Goal: Transaction & Acquisition: Purchase product/service

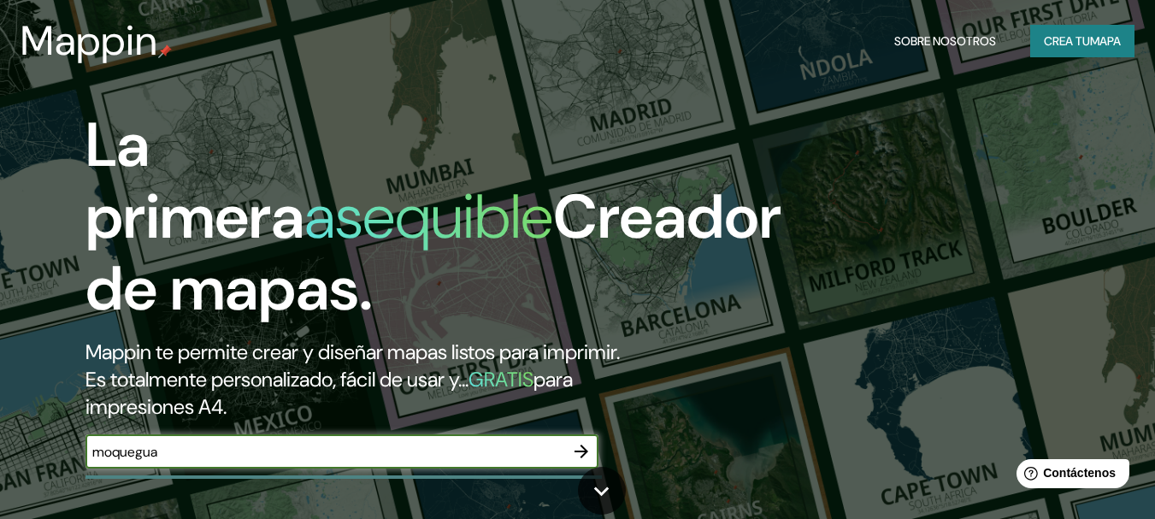
type input "moquegua"
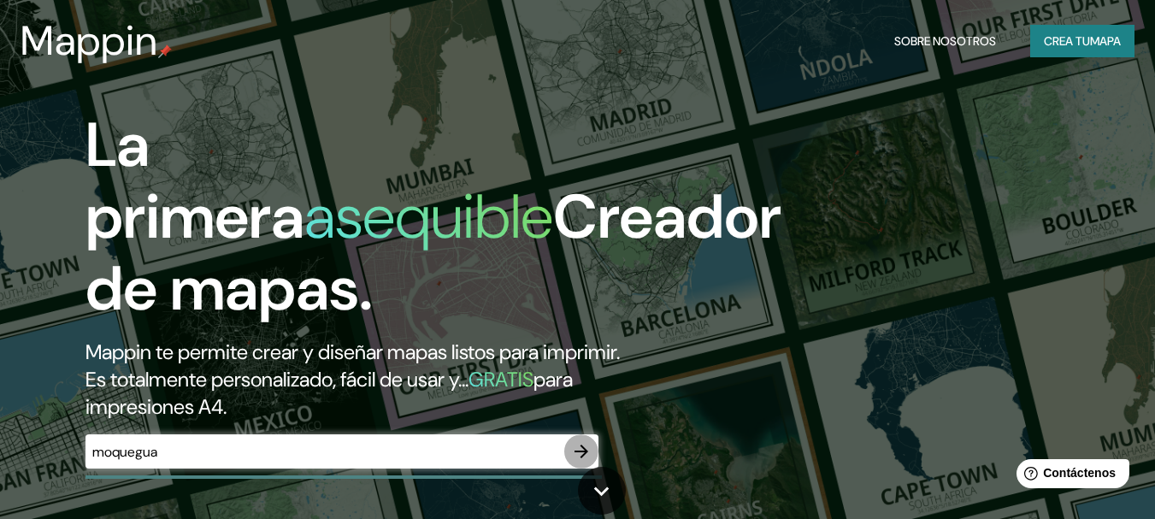
click at [580, 452] on icon "button" at bounding box center [581, 451] width 14 height 14
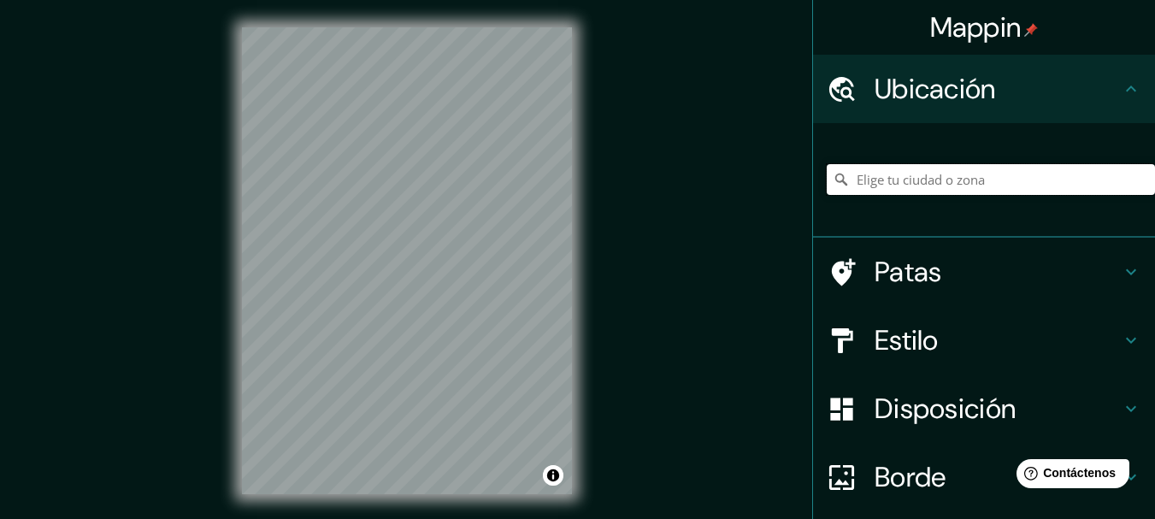
click at [874, 185] on input "Elige tu ciudad o zona" at bounding box center [990, 179] width 328 height 31
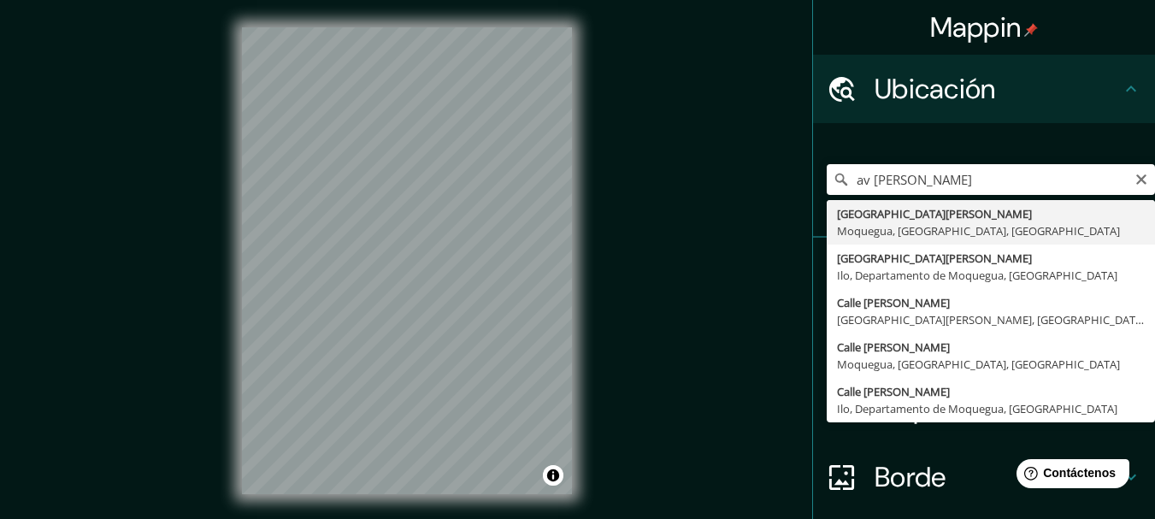
type input "[GEOGRAPHIC_DATA][PERSON_NAME], [GEOGRAPHIC_DATA], [GEOGRAPHIC_DATA], [GEOGRAPH…"
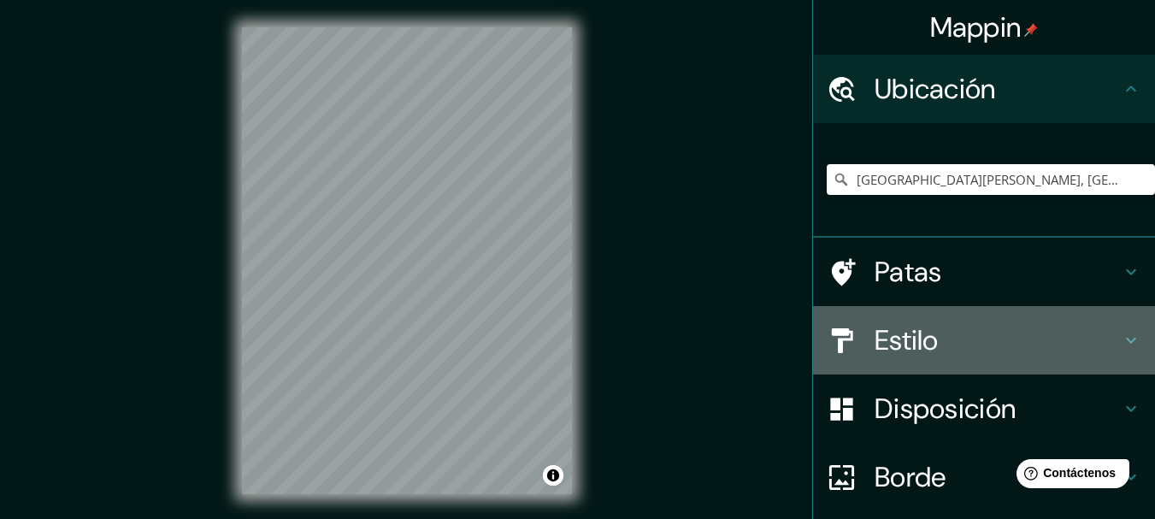
click at [926, 349] on font "Estilo" at bounding box center [906, 340] width 64 height 36
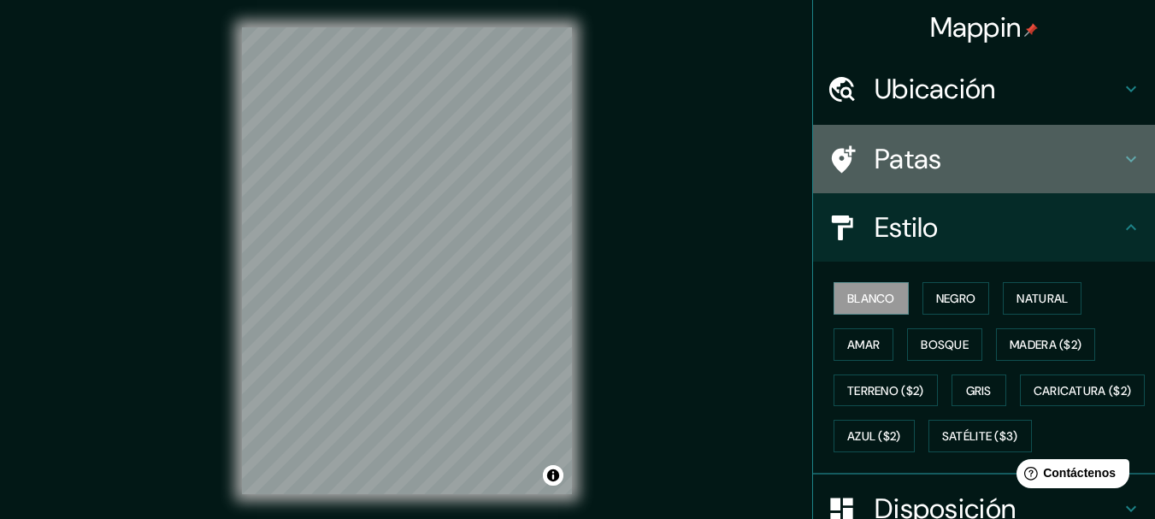
click at [900, 168] on font "Patas" at bounding box center [908, 159] width 68 height 36
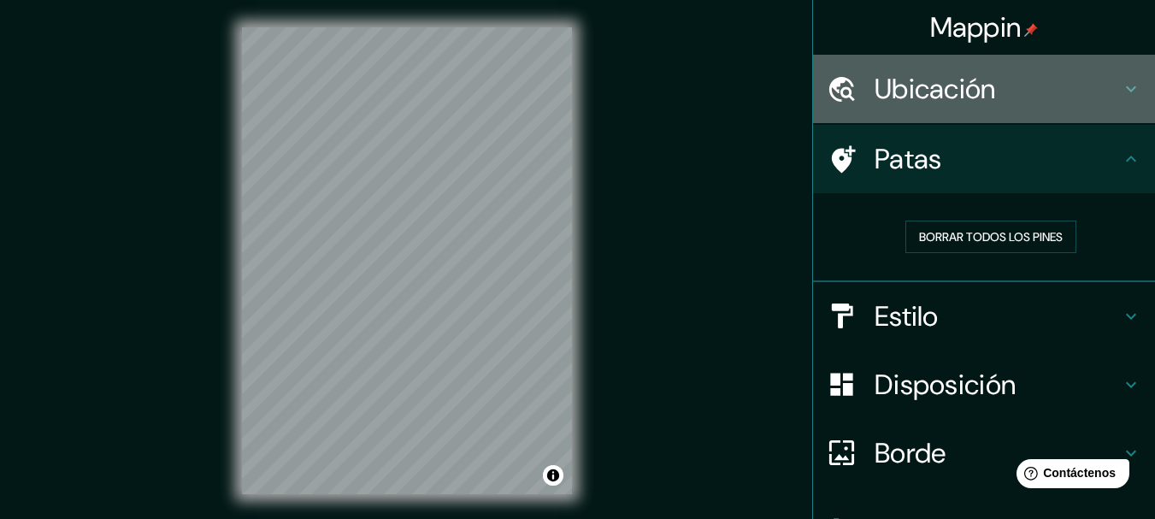
click at [897, 90] on font "Ubicación" at bounding box center [934, 89] width 121 height 36
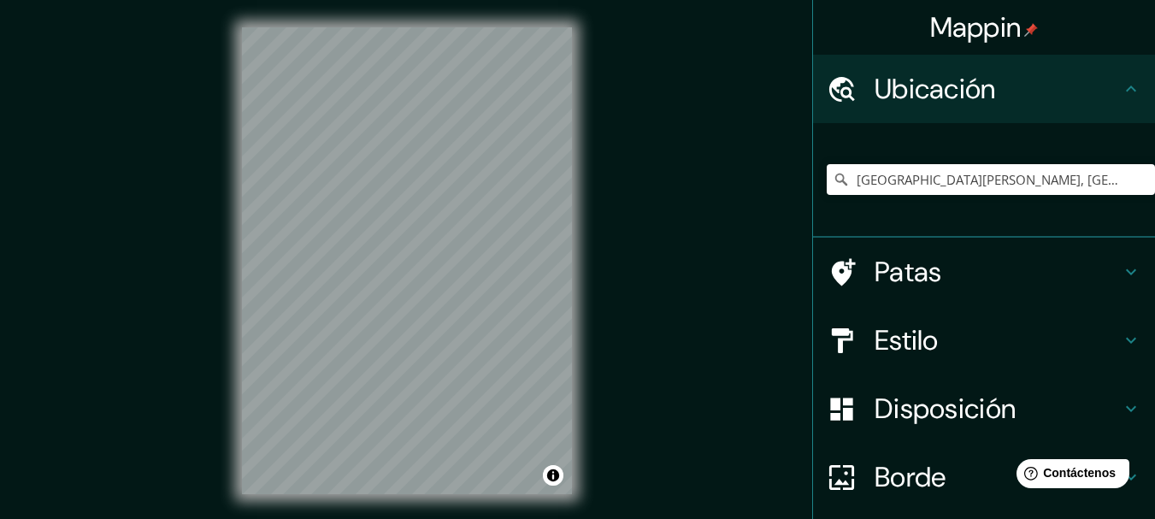
click at [897, 90] on font "Ubicación" at bounding box center [934, 89] width 121 height 36
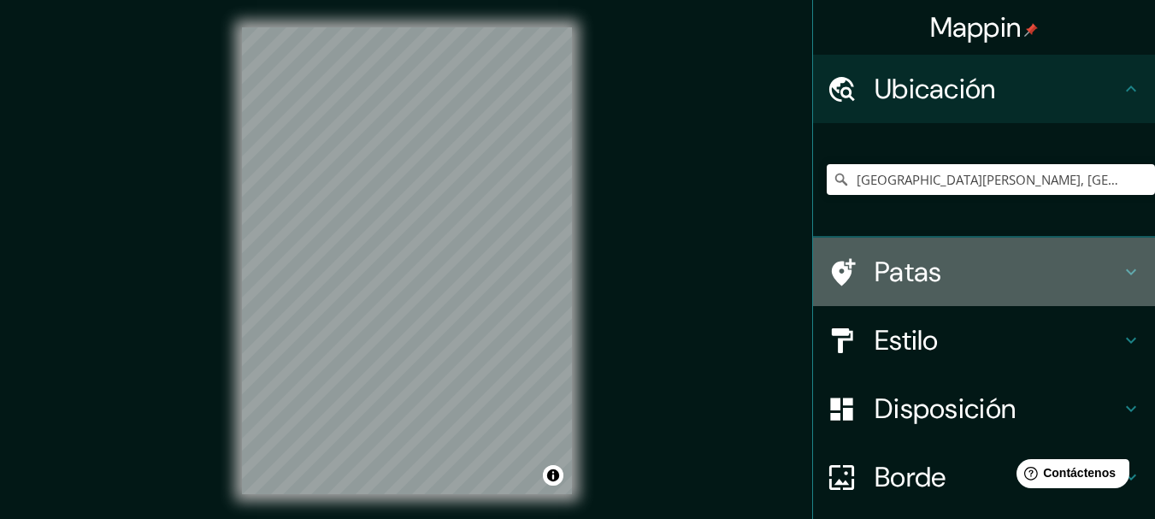
click at [915, 272] on font "Patas" at bounding box center [908, 272] width 68 height 36
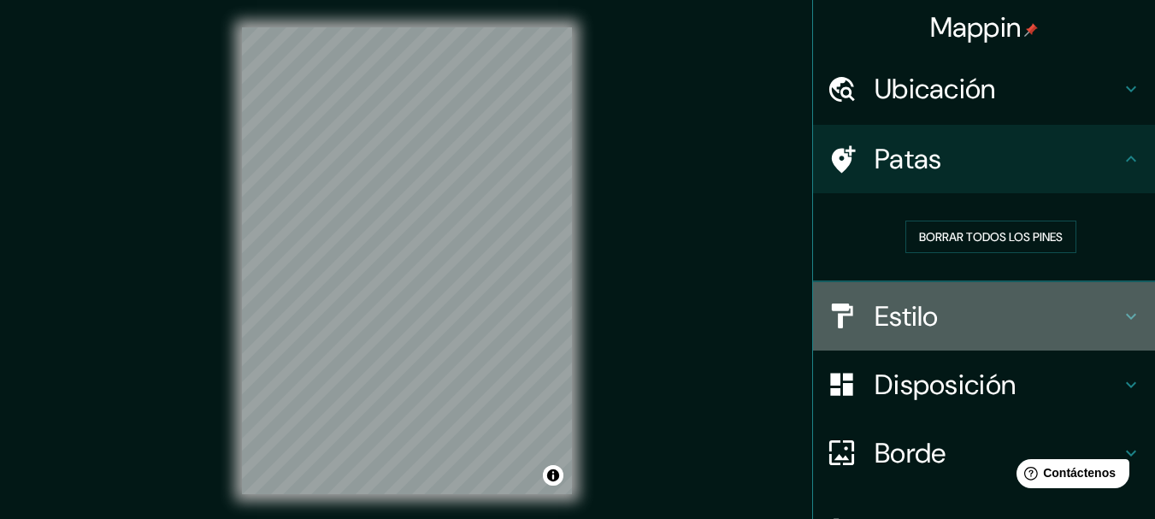
click at [904, 320] on font "Estilo" at bounding box center [906, 316] width 64 height 36
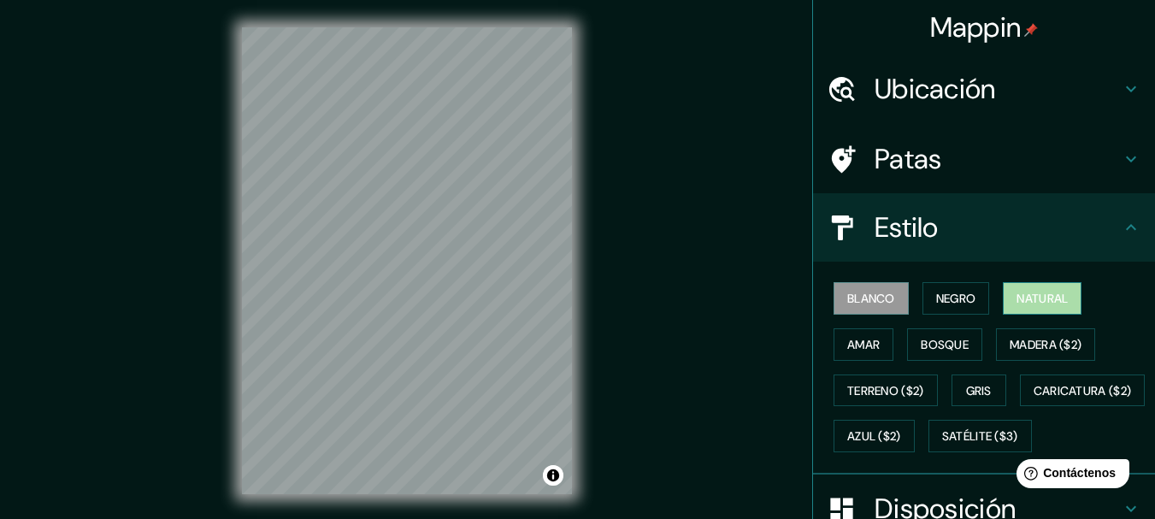
click at [1026, 303] on font "Natural" at bounding box center [1041, 298] width 51 height 15
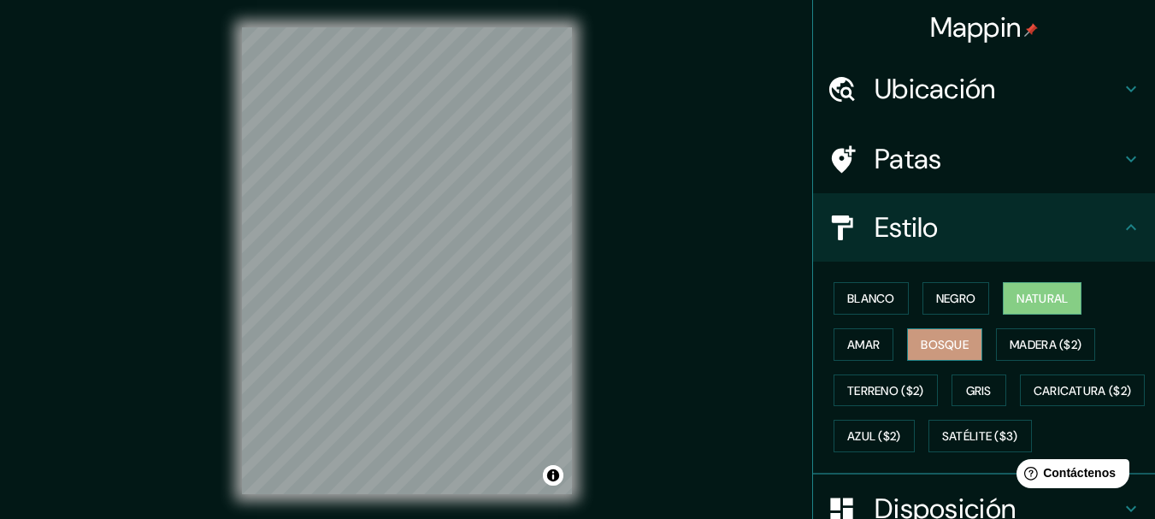
click at [935, 346] on font "Bosque" at bounding box center [944, 344] width 48 height 15
click at [882, 452] on div "Blanco Negro Natural Amar Bosque Madera ($2) Terreno ($2) Gris Caricatura ($2) …" at bounding box center [990, 367] width 328 height 184
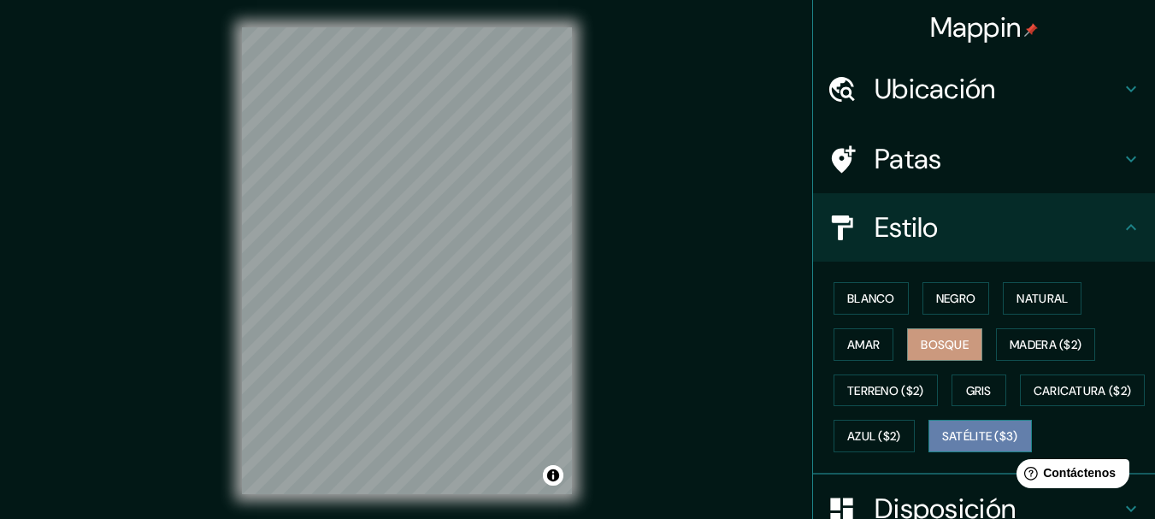
click at [942, 444] on font "Satélite ($3)" at bounding box center [980, 436] width 76 height 15
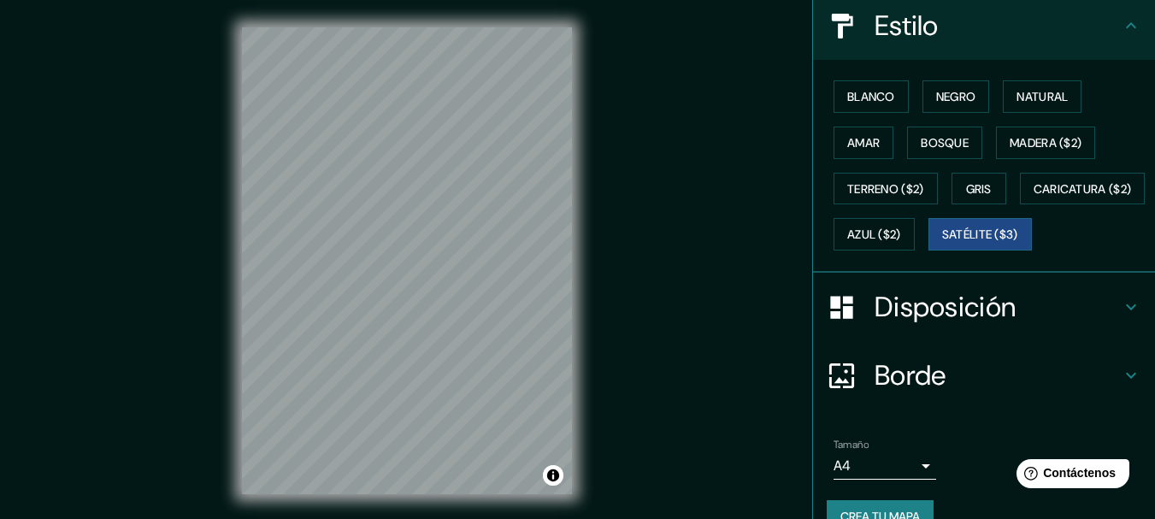
scroll to position [228, 0]
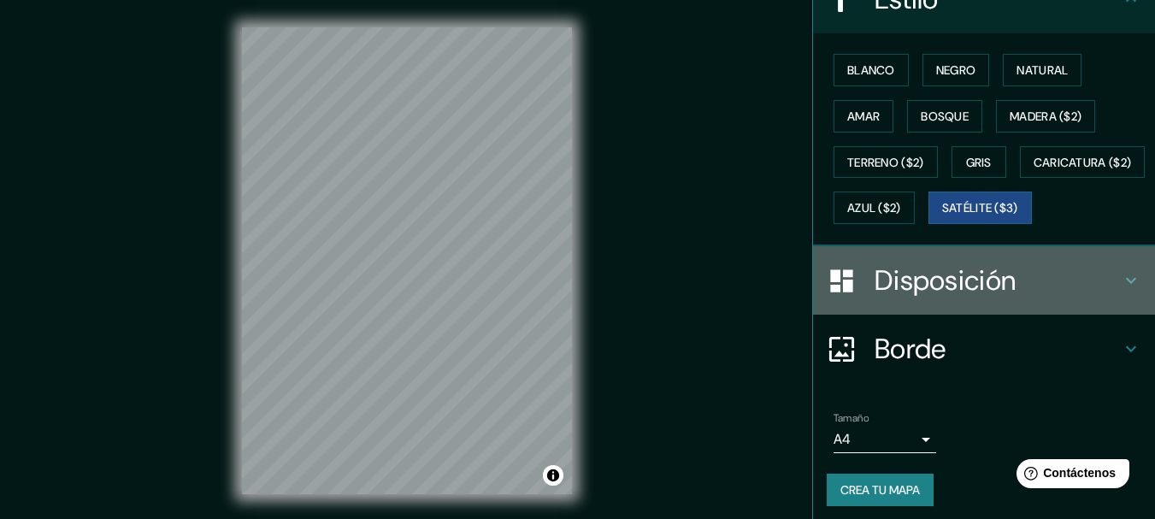
click at [943, 298] on font "Disposición" at bounding box center [944, 280] width 141 height 36
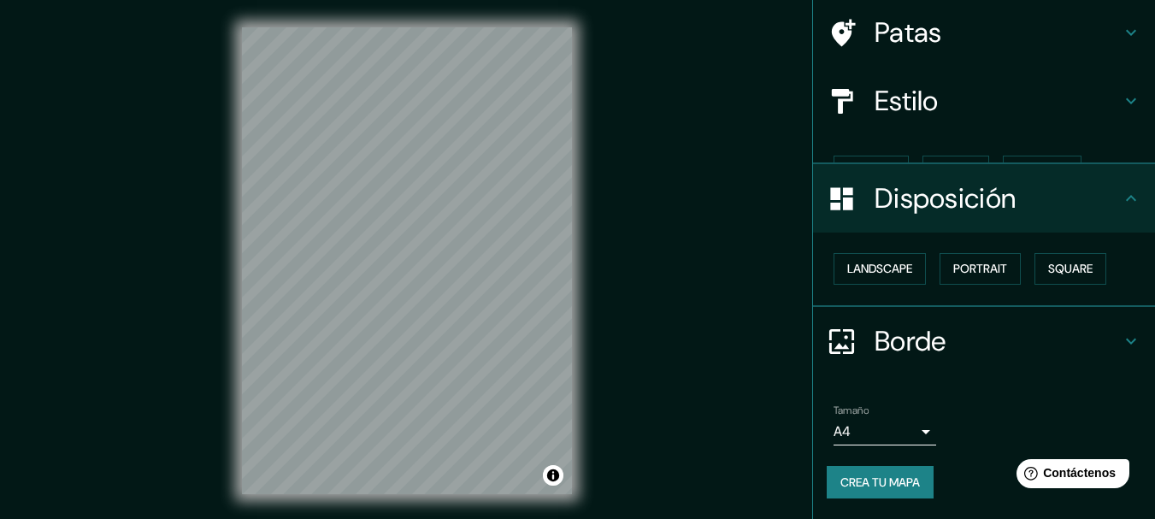
scroll to position [97, 0]
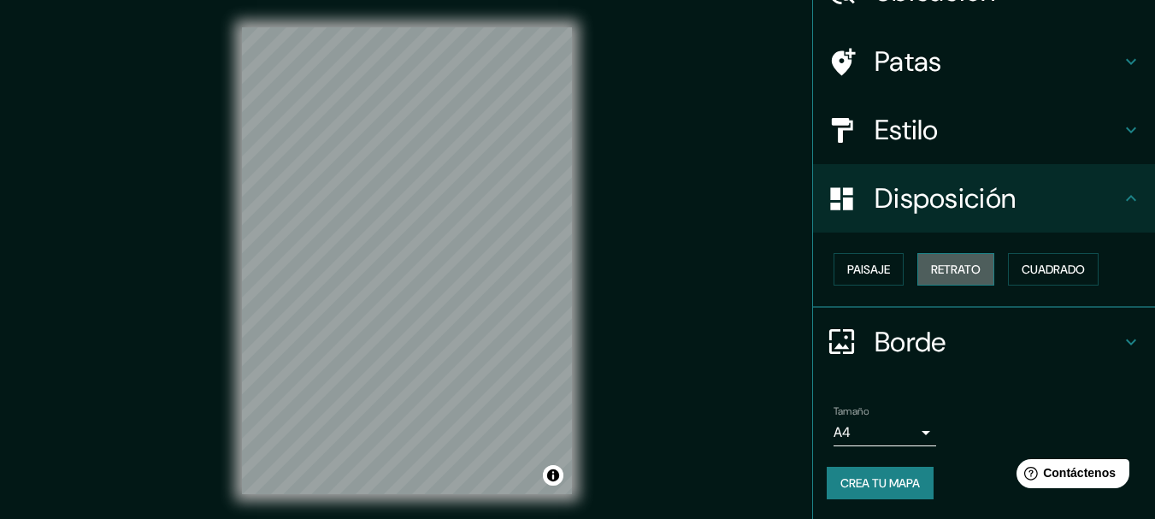
click at [941, 271] on font "Retrato" at bounding box center [956, 269] width 50 height 15
click at [860, 268] on font "Paisaje" at bounding box center [868, 269] width 43 height 15
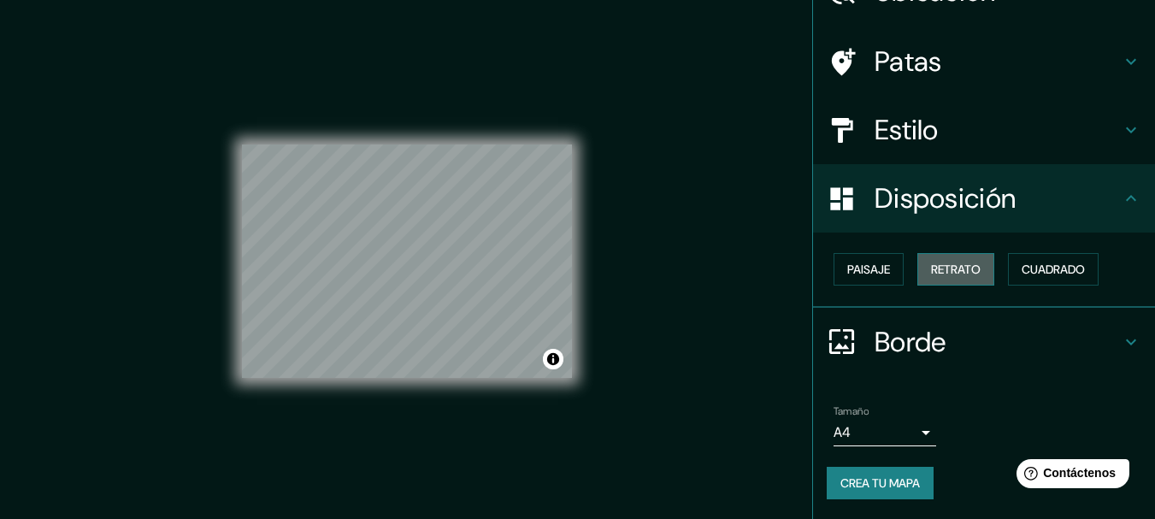
click at [937, 268] on font "Retrato" at bounding box center [956, 269] width 50 height 15
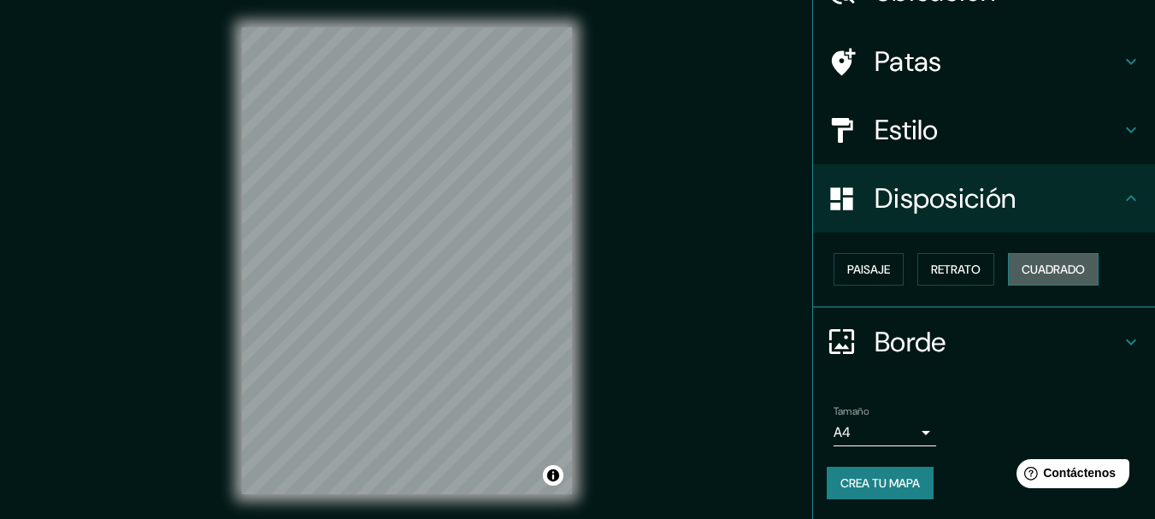
click at [1039, 268] on font "Cuadrado" at bounding box center [1052, 269] width 63 height 15
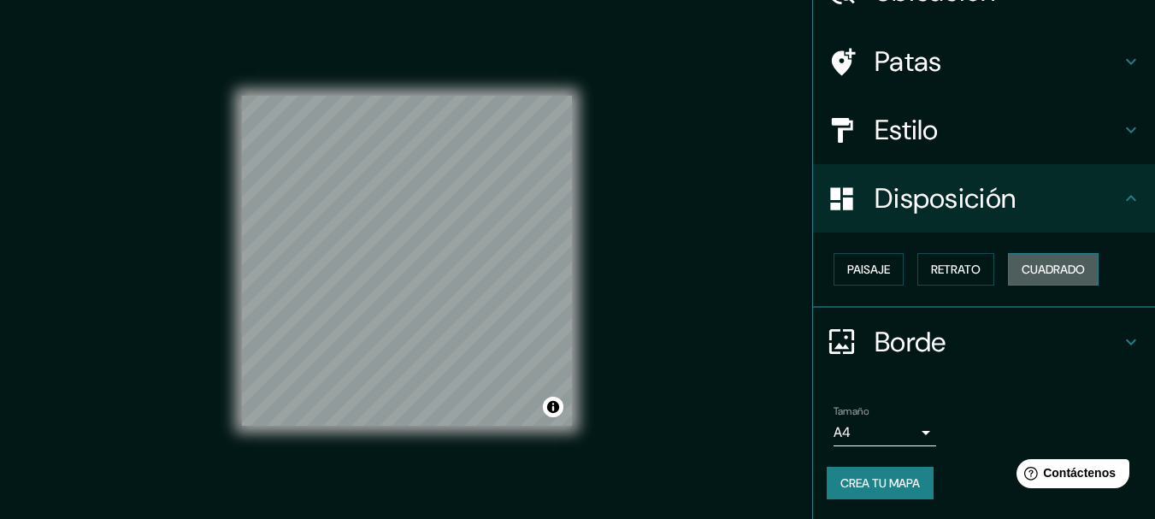
click at [1039, 268] on font "Cuadrado" at bounding box center [1052, 269] width 63 height 15
click at [847, 270] on font "Paisaje" at bounding box center [868, 269] width 43 height 15
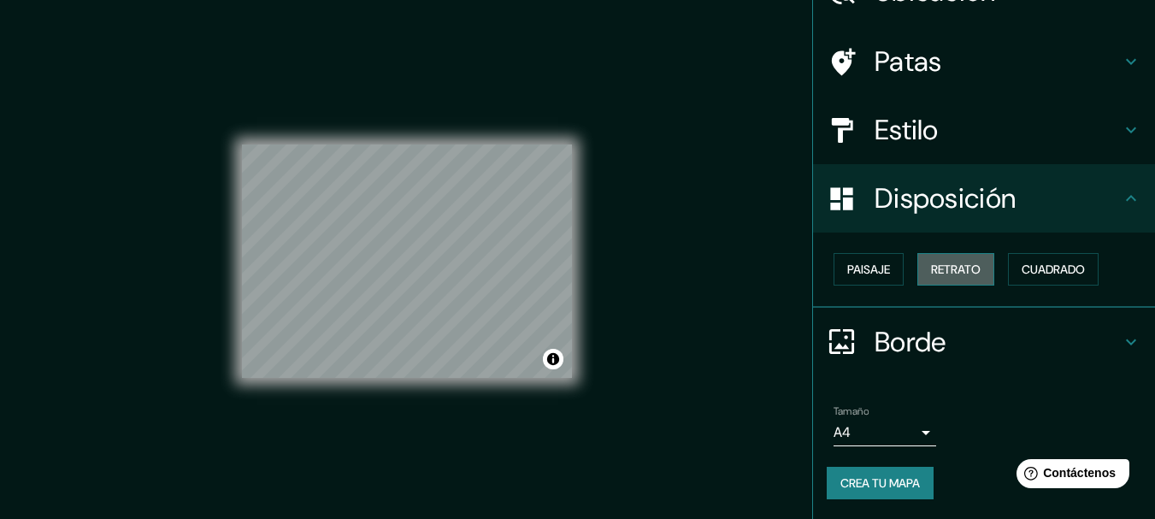
click at [931, 267] on font "Retrato" at bounding box center [956, 269] width 50 height 15
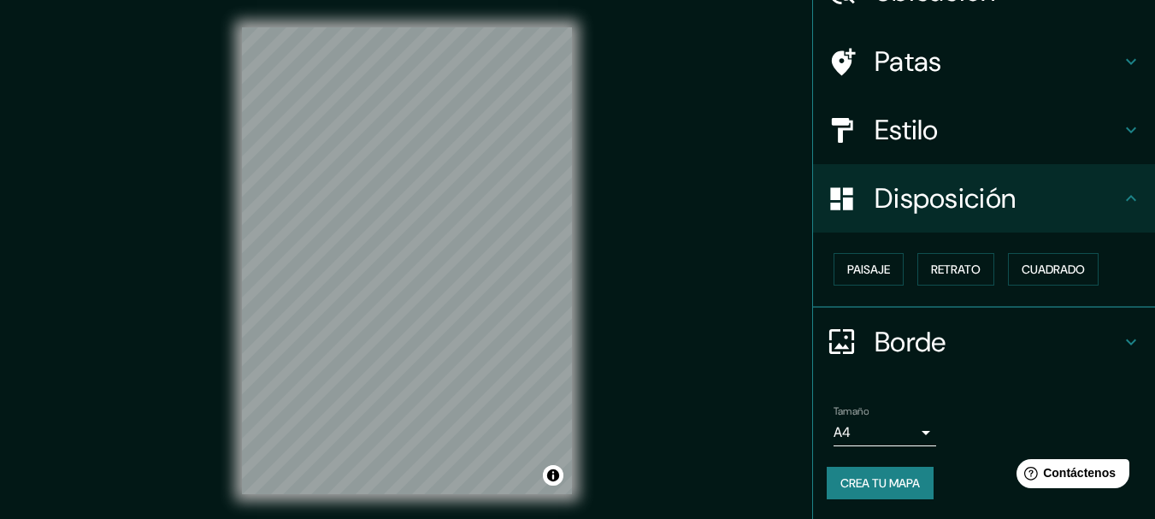
scroll to position [30, 0]
